Goal: Information Seeking & Learning: Learn about a topic

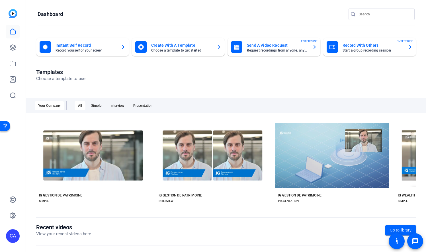
scroll to position [0, 659]
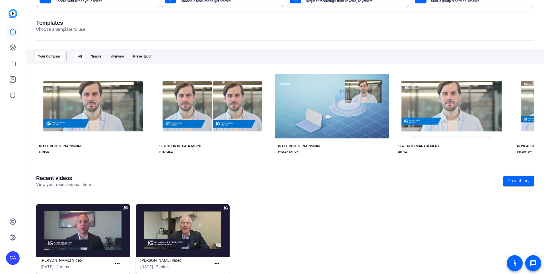
scroll to position [62, 0]
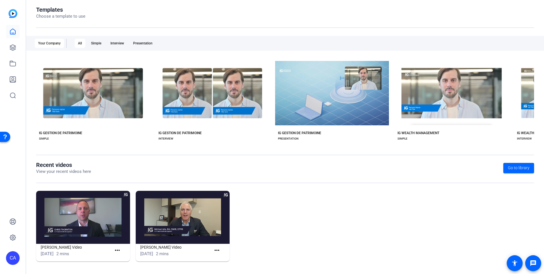
click at [81, 217] on img at bounding box center [83, 217] width 94 height 53
click at [79, 217] on img at bounding box center [83, 217] width 94 height 53
click at [114, 248] on mat-icon "more_horiz" at bounding box center [117, 250] width 7 height 7
click at [118, 257] on span "View" at bounding box center [129, 258] width 23 height 7
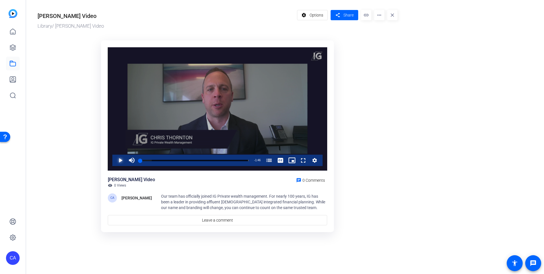
click at [115, 158] on span "Video Player" at bounding box center [115, 160] width 0 height 11
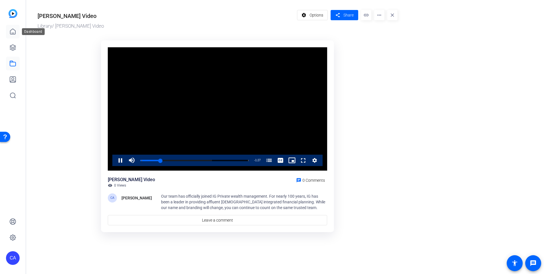
click at [13, 26] on link at bounding box center [13, 32] width 14 height 14
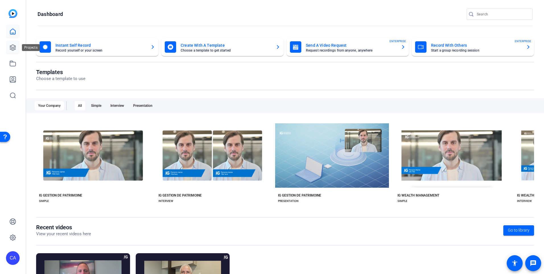
click at [14, 46] on icon at bounding box center [12, 47] width 7 height 7
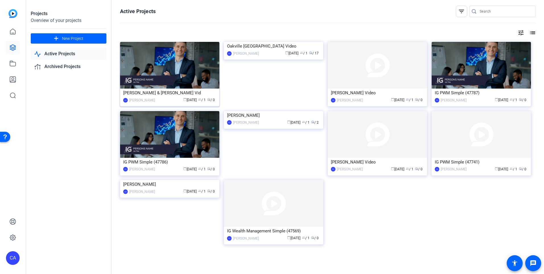
click at [179, 64] on img at bounding box center [169, 65] width 99 height 47
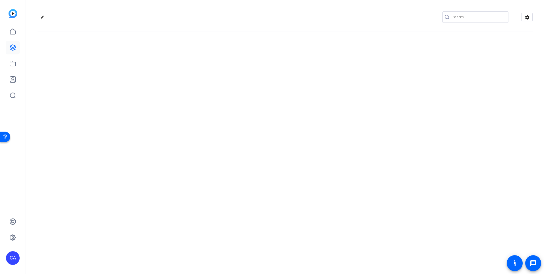
click at [179, 64] on div "edit settings" at bounding box center [285, 137] width 518 height 274
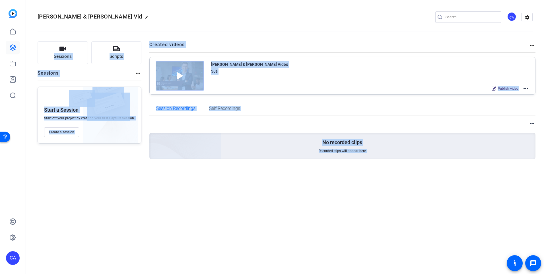
click at [298, 207] on div "[PERSON_NAME] & [PERSON_NAME] Vid edit CA settings Sessions Scripts Sessions mo…" at bounding box center [285, 137] width 518 height 274
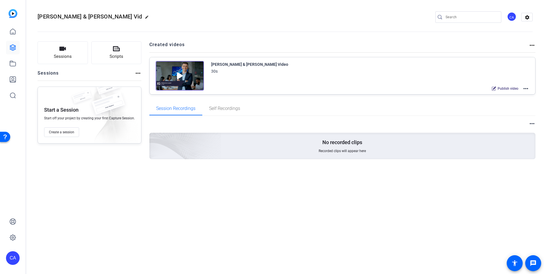
click at [524, 87] on mat-icon "more_horiz" at bounding box center [526, 88] width 7 height 7
click at [519, 95] on span "Edit in Creator" at bounding box center [505, 95] width 40 height 7
click at [13, 52] on link at bounding box center [13, 48] width 14 height 14
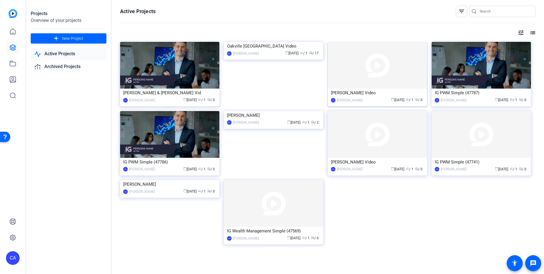
click at [399, 74] on img at bounding box center [377, 65] width 99 height 47
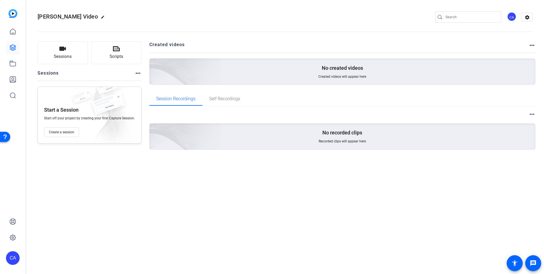
click at [533, 46] on mat-icon "more_horiz" at bounding box center [532, 45] width 7 height 7
click at [13, 46] on div at bounding box center [272, 137] width 544 height 274
click at [13, 33] on icon at bounding box center [12, 31] width 5 height 5
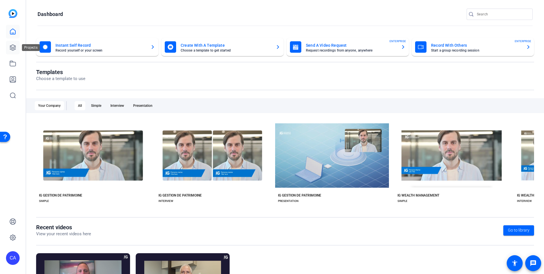
click at [15, 51] on link at bounding box center [13, 48] width 14 height 14
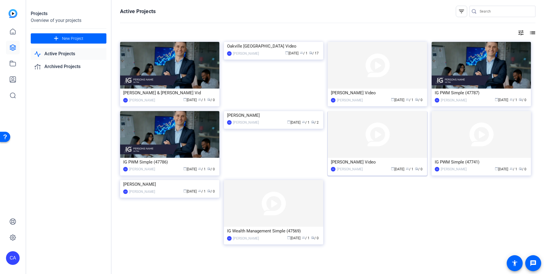
drag, startPoint x: 415, startPoint y: 145, endPoint x: 388, endPoint y: 141, distance: 26.9
click at [388, 141] on img at bounding box center [377, 134] width 99 height 47
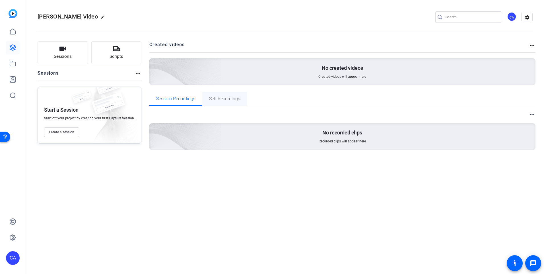
click at [229, 96] on span "Self Recordings" at bounding box center [224, 98] width 31 height 5
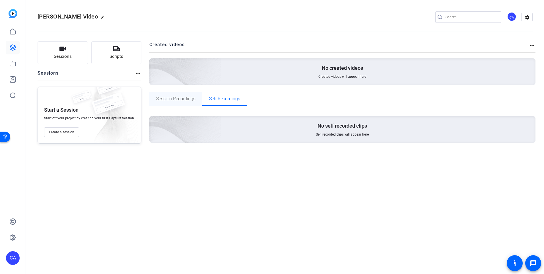
click at [180, 98] on span "Session Recordings" at bounding box center [175, 98] width 39 height 5
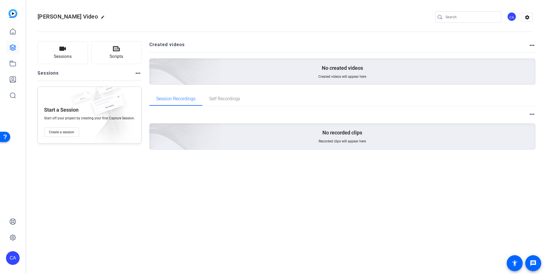
click at [170, 48] on h2 "Created videos" at bounding box center [339, 46] width 380 height 11
click at [531, 14] on mat-icon "settings" at bounding box center [527, 17] width 11 height 9
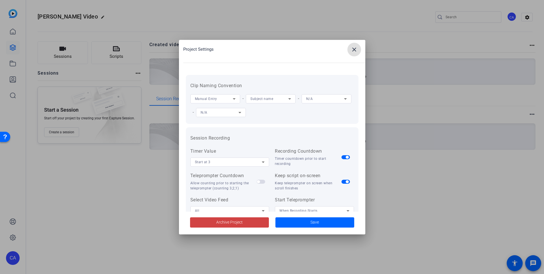
click at [356, 49] on mat-icon "close" at bounding box center [354, 49] width 7 height 7
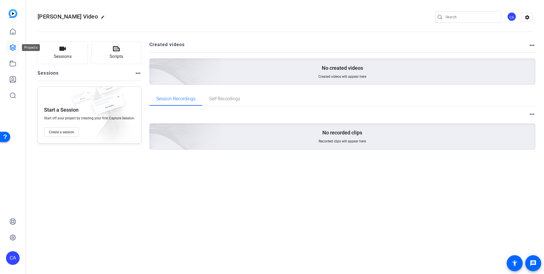
click at [11, 50] on icon at bounding box center [13, 48] width 6 height 6
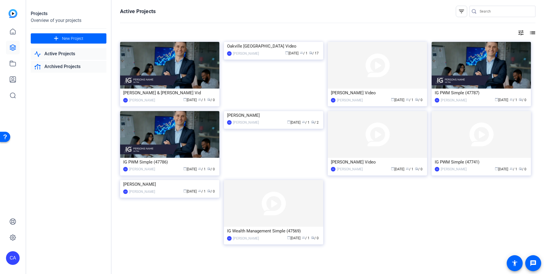
click at [57, 65] on link "Archived Projects" at bounding box center [69, 67] width 76 height 12
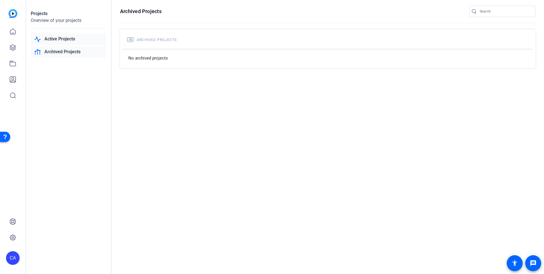
click at [60, 37] on link "Active Projects" at bounding box center [69, 39] width 76 height 12
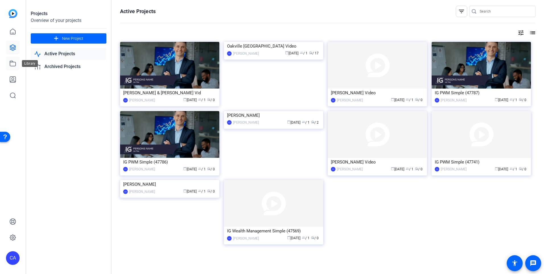
click at [11, 63] on icon at bounding box center [12, 63] width 7 height 7
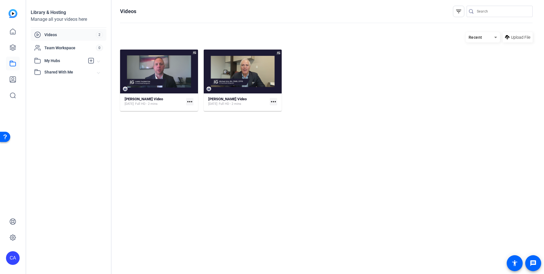
click at [190, 104] on mat-icon "more_horiz" at bounding box center [189, 101] width 7 height 7
click at [273, 100] on div at bounding box center [272, 137] width 544 height 274
click at [273, 100] on mat-icon "more_horiz" at bounding box center [273, 101] width 7 height 7
click at [167, 59] on div at bounding box center [272, 137] width 544 height 274
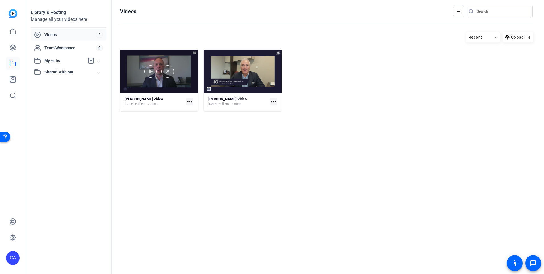
click at [168, 64] on div at bounding box center [159, 72] width 78 height 44
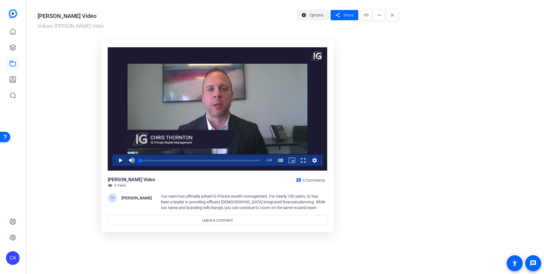
click at [313, 11] on span "Options" at bounding box center [317, 15] width 14 height 11
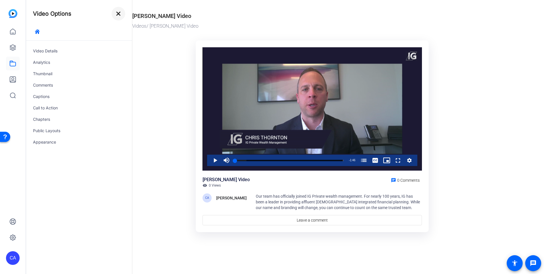
click at [120, 14] on mat-icon "close" at bounding box center [118, 13] width 7 height 7
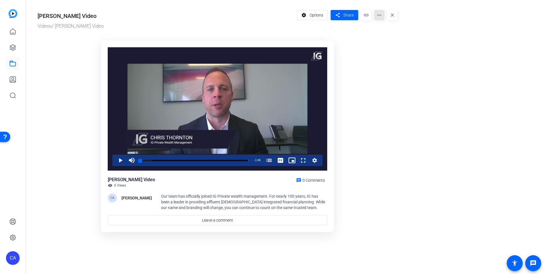
click at [382, 14] on mat-icon "more_horiz" at bounding box center [379, 15] width 10 height 10
click at [363, 17] on div at bounding box center [272, 137] width 544 height 274
click at [392, 15] on mat-icon "close" at bounding box center [392, 15] width 10 height 10
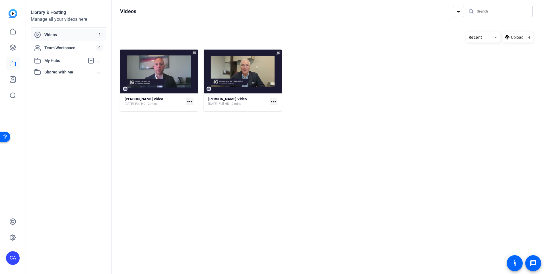
click at [46, 64] on mat-expansion-panel-header "My Hubs" at bounding box center [69, 60] width 76 height 11
click at [51, 85] on span "Shared With Me" at bounding box center [70, 85] width 53 height 6
click at [52, 33] on span "Videos" at bounding box center [70, 35] width 52 height 6
click at [17, 78] on link at bounding box center [13, 80] width 14 height 14
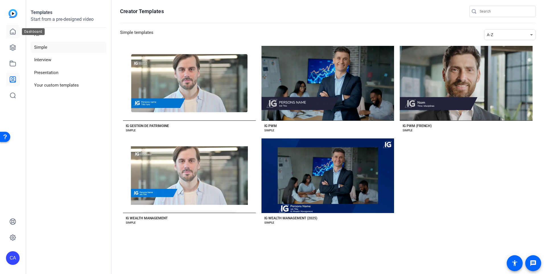
click at [13, 33] on icon at bounding box center [12, 31] width 5 height 5
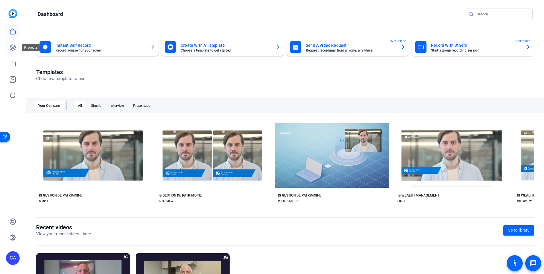
click at [12, 47] on icon at bounding box center [13, 48] width 6 height 6
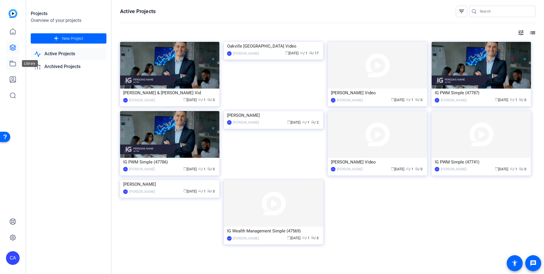
click at [11, 64] on icon at bounding box center [12, 63] width 7 height 7
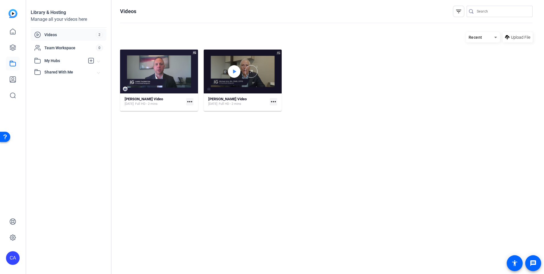
click at [234, 68] on icon at bounding box center [234, 71] width 5 height 7
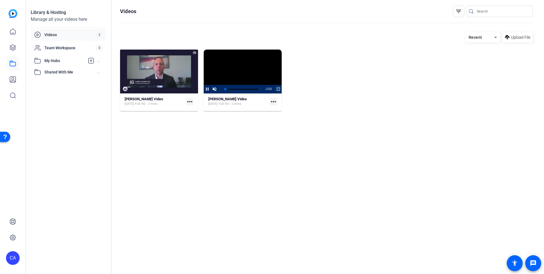
click at [275, 88] on span "Video Player" at bounding box center [275, 89] width 0 height 9
click at [14, 45] on icon at bounding box center [13, 48] width 6 height 6
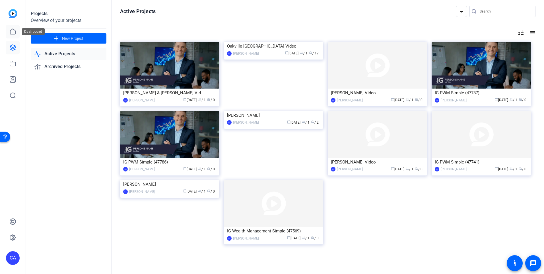
click at [14, 35] on link at bounding box center [13, 32] width 14 height 14
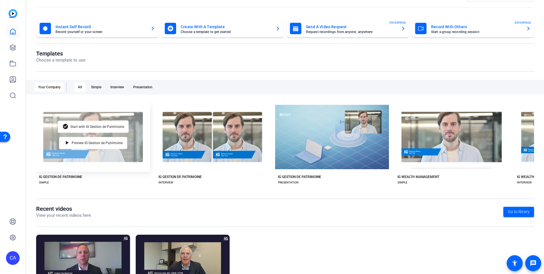
scroll to position [28, 0]
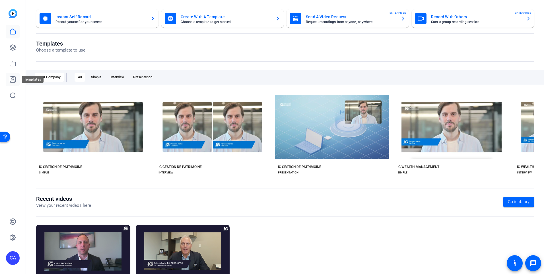
click at [14, 80] on icon at bounding box center [13, 80] width 6 height 6
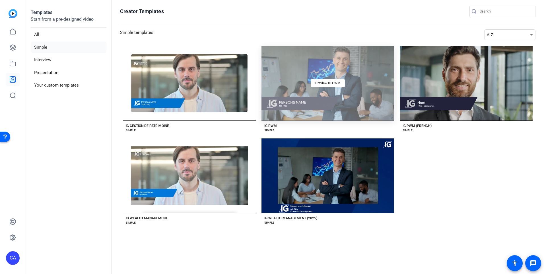
click at [287, 80] on div "Preview IG PWM" at bounding box center [328, 83] width 133 height 75
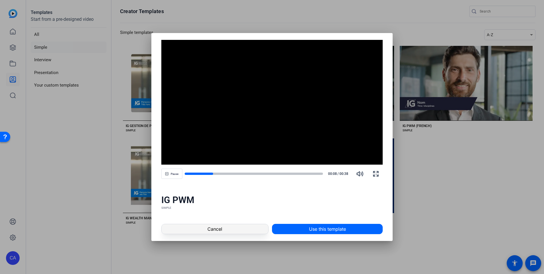
click at [239, 231] on span at bounding box center [215, 229] width 107 height 14
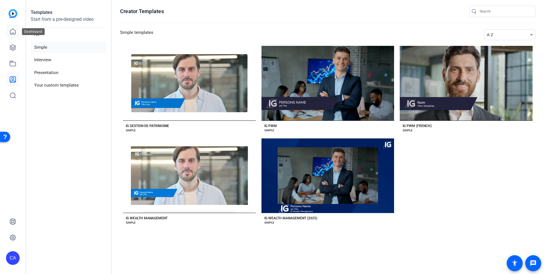
click at [7, 32] on link at bounding box center [13, 32] width 14 height 14
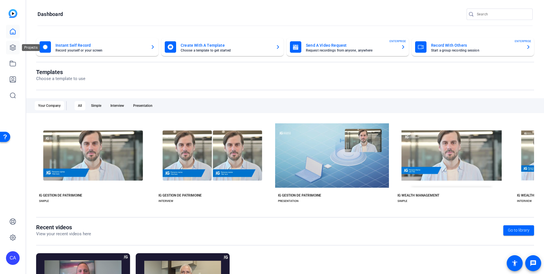
click at [14, 46] on icon at bounding box center [12, 47] width 7 height 7
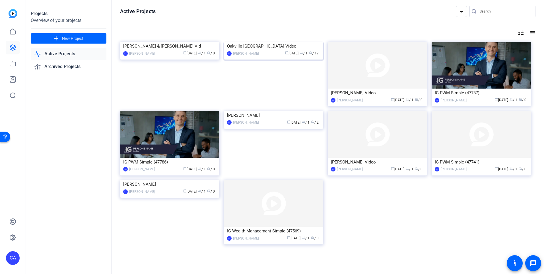
click at [288, 42] on img at bounding box center [273, 42] width 99 height 0
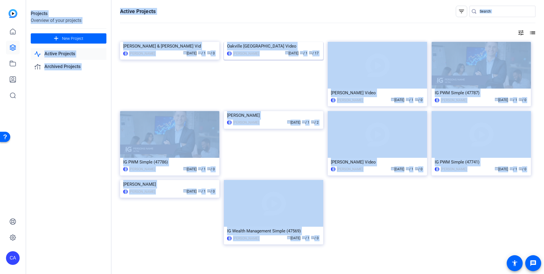
click at [288, 65] on div "Projects Overview of your projects add New Project Active Projects Archived Pro…" at bounding box center [285, 137] width 518 height 274
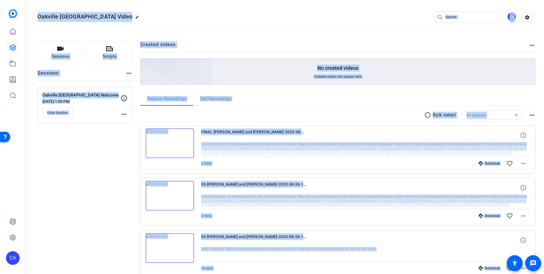
click at [245, 73] on div "No created videos Created videos will appear here" at bounding box center [338, 71] width 396 height 26
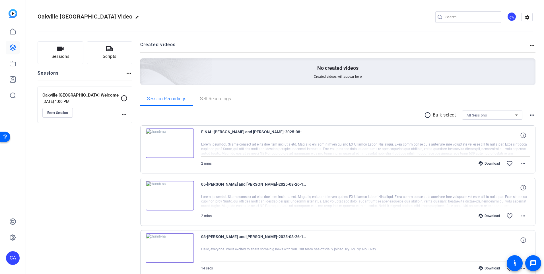
click at [167, 146] on img at bounding box center [170, 143] width 48 height 30
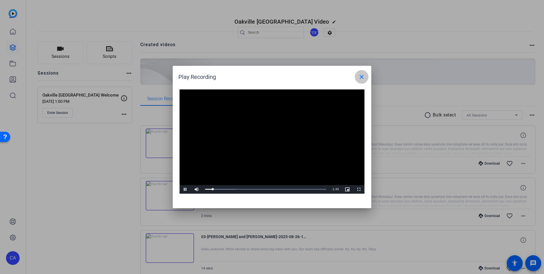
click at [363, 79] on mat-icon "close" at bounding box center [361, 76] width 7 height 7
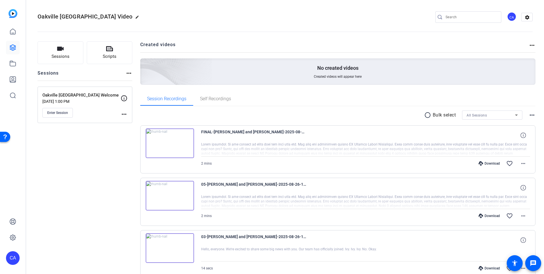
click at [172, 192] on img at bounding box center [170, 196] width 48 height 30
click at [177, 195] on img at bounding box center [170, 196] width 48 height 30
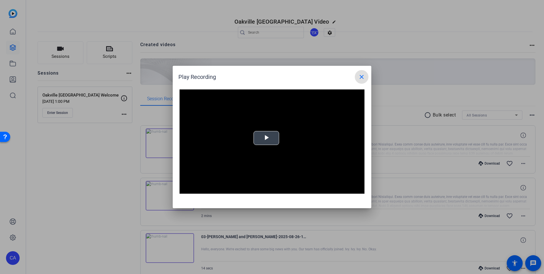
click at [266, 141] on video "Video Player" at bounding box center [272, 141] width 185 height 104
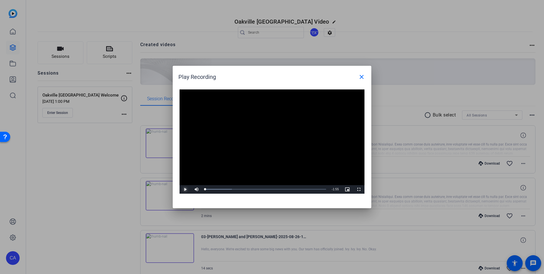
click at [185, 189] on span "Video Player" at bounding box center [185, 189] width 11 height 0
click at [361, 76] on mat-icon "close" at bounding box center [361, 76] width 7 height 7
